Goal: Task Accomplishment & Management: Manage account settings

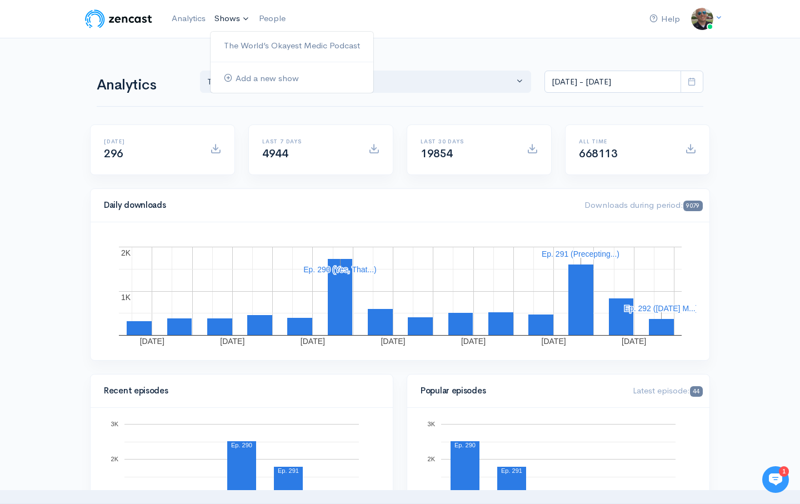
click at [235, 16] on link "Shows" at bounding box center [232, 19] width 44 height 24
click at [253, 46] on link "The World’s Okayest Medic Podcast" at bounding box center [292, 45] width 163 height 19
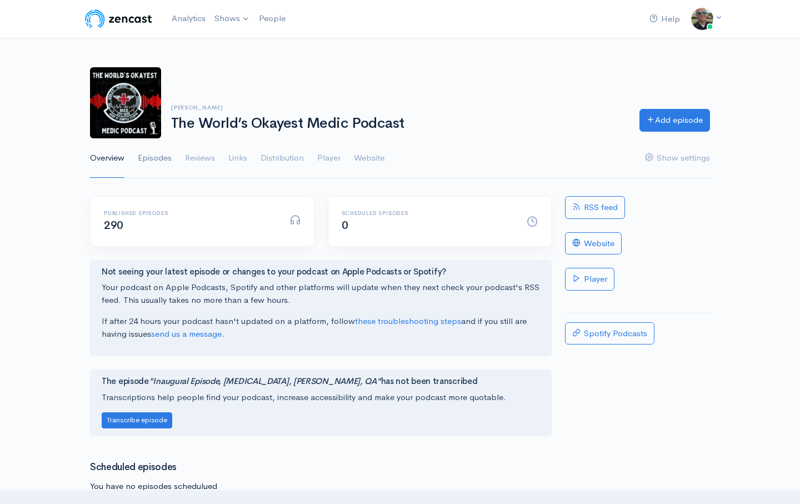
click at [156, 159] on link "Episodes" at bounding box center [155, 158] width 34 height 40
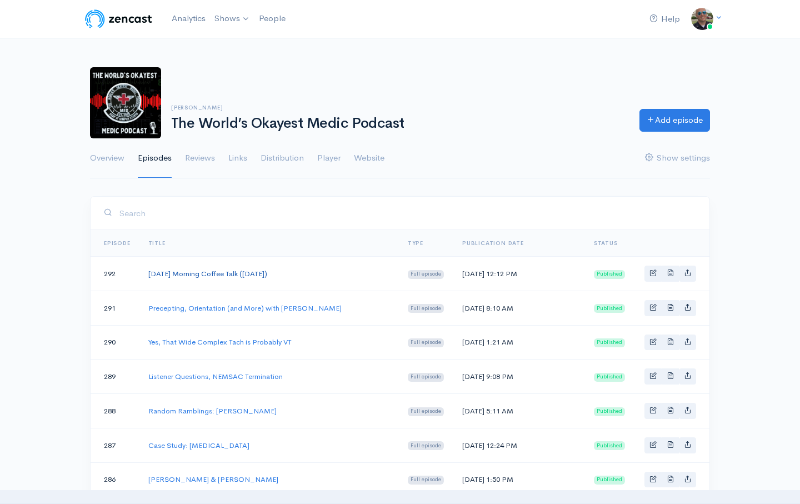
click at [230, 274] on link "[DATE] Morning Coffee Talk ([DATE])" at bounding box center [207, 273] width 119 height 9
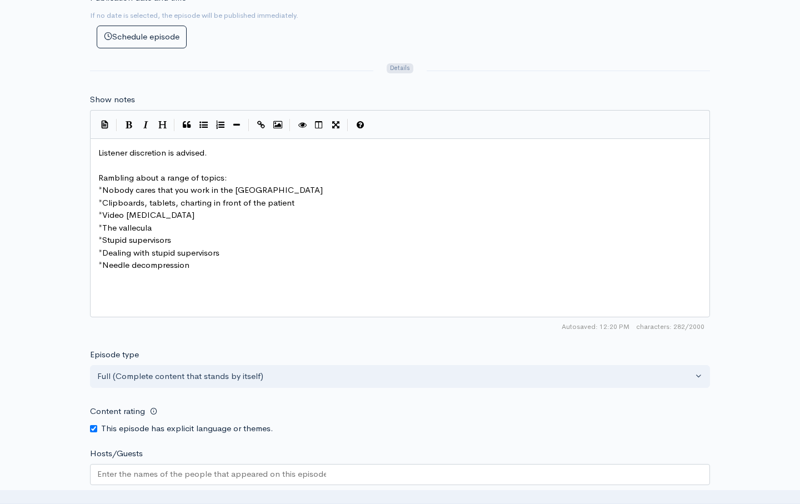
scroll to position [4, 0]
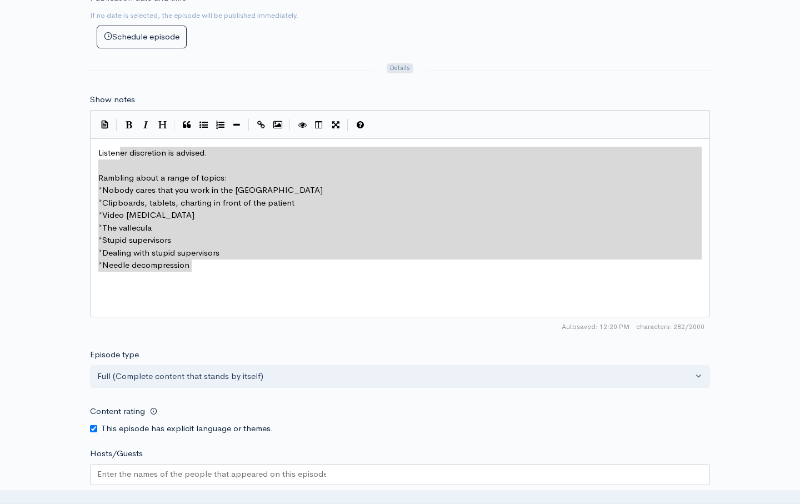
type textarea "Listener discretion is advised. Rambling about a range of topics: * Nobody care…"
drag, startPoint x: 246, startPoint y: 277, endPoint x: 94, endPoint y: 141, distance: 203.5
click at [94, 141] on div "Listener discretion is advised. Rambling about a range of topics: * Nobody care…" at bounding box center [400, 227] width 620 height 179
